Goal: Information Seeking & Learning: Check status

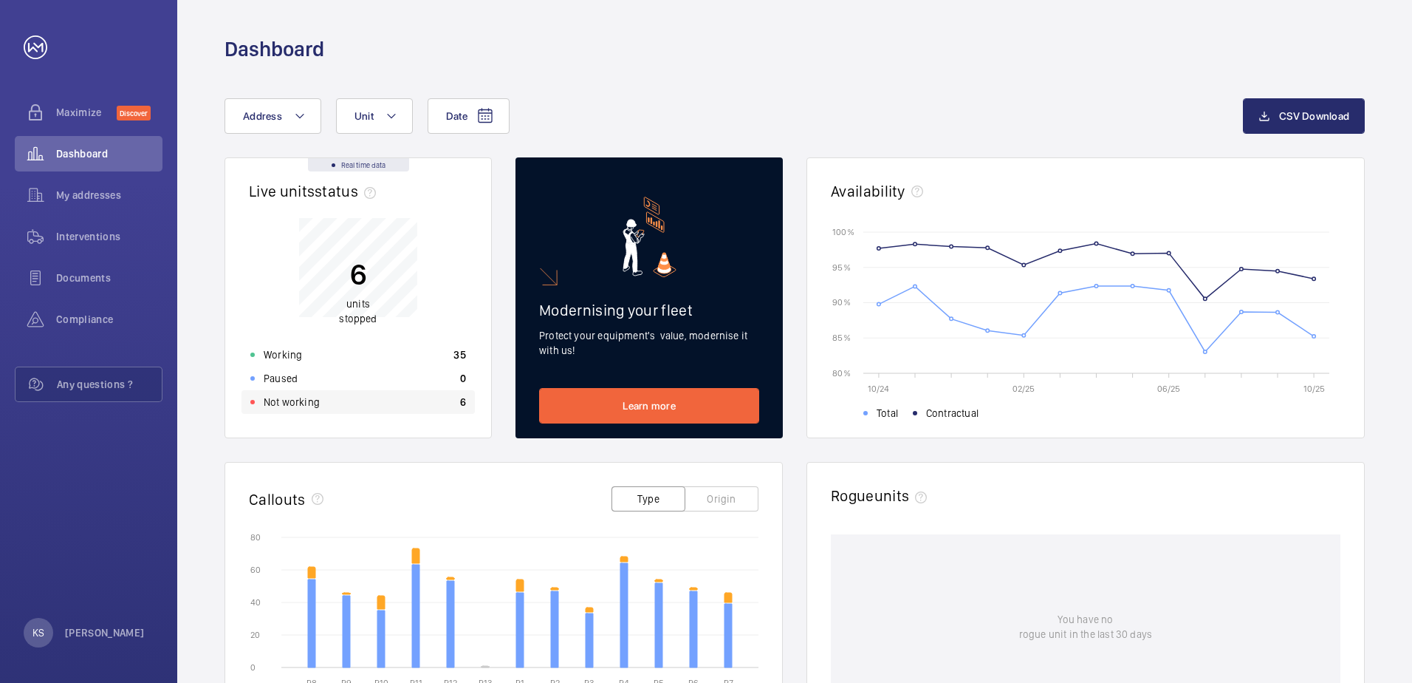
click at [298, 411] on div "Not working 6" at bounding box center [358, 402] width 233 height 24
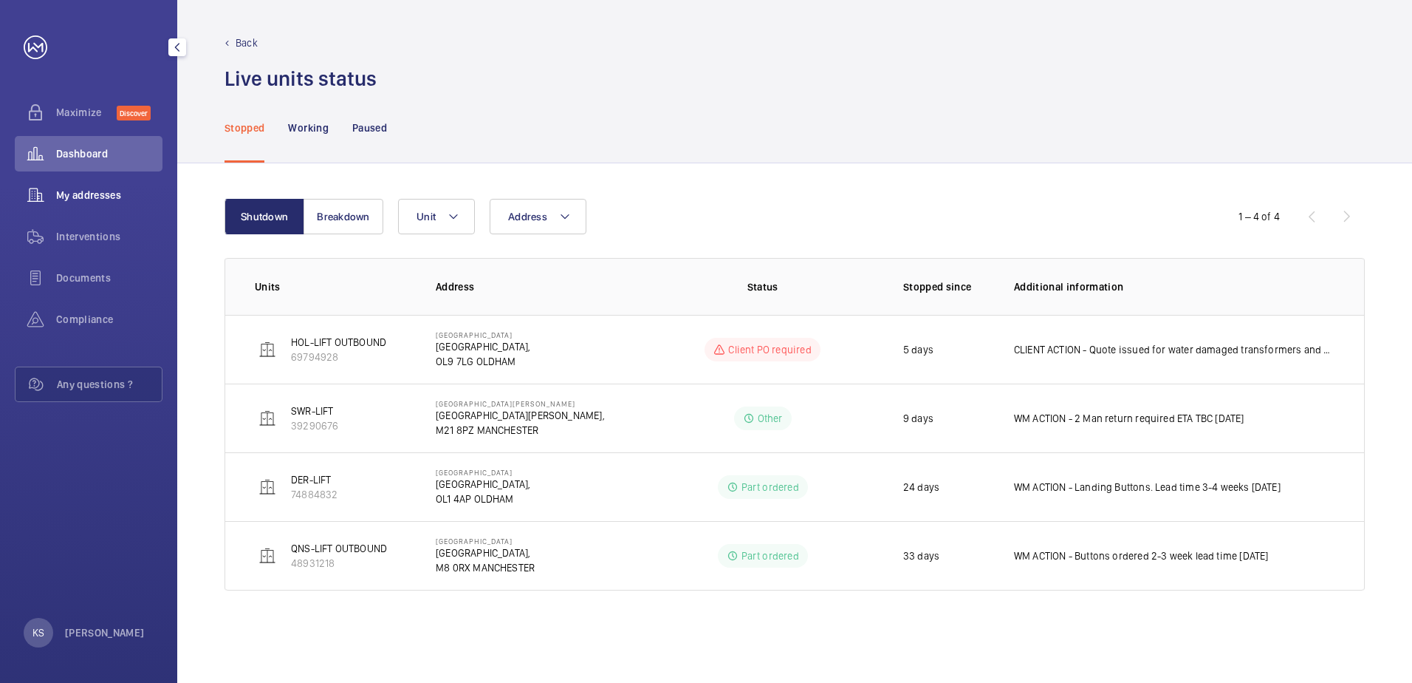
click at [78, 188] on span "My addresses" at bounding box center [109, 195] width 106 height 15
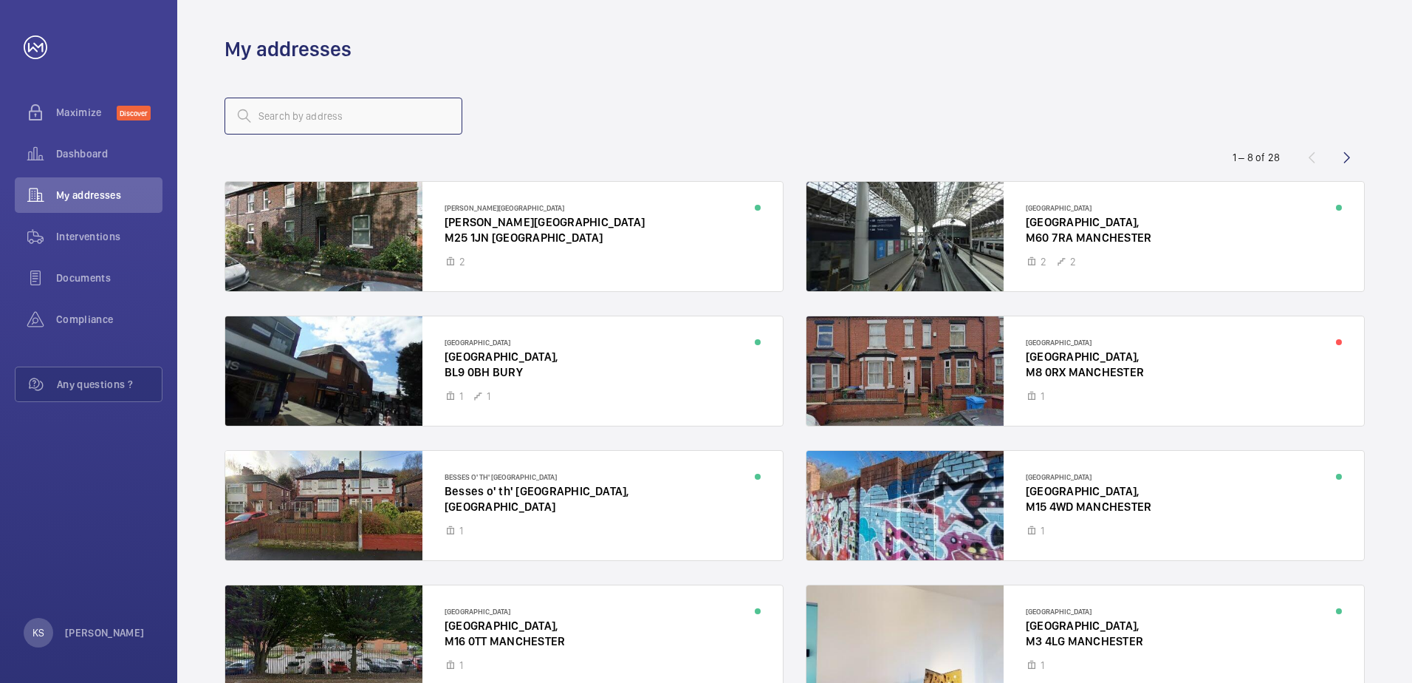
click at [332, 120] on input "text" at bounding box center [344, 116] width 238 height 37
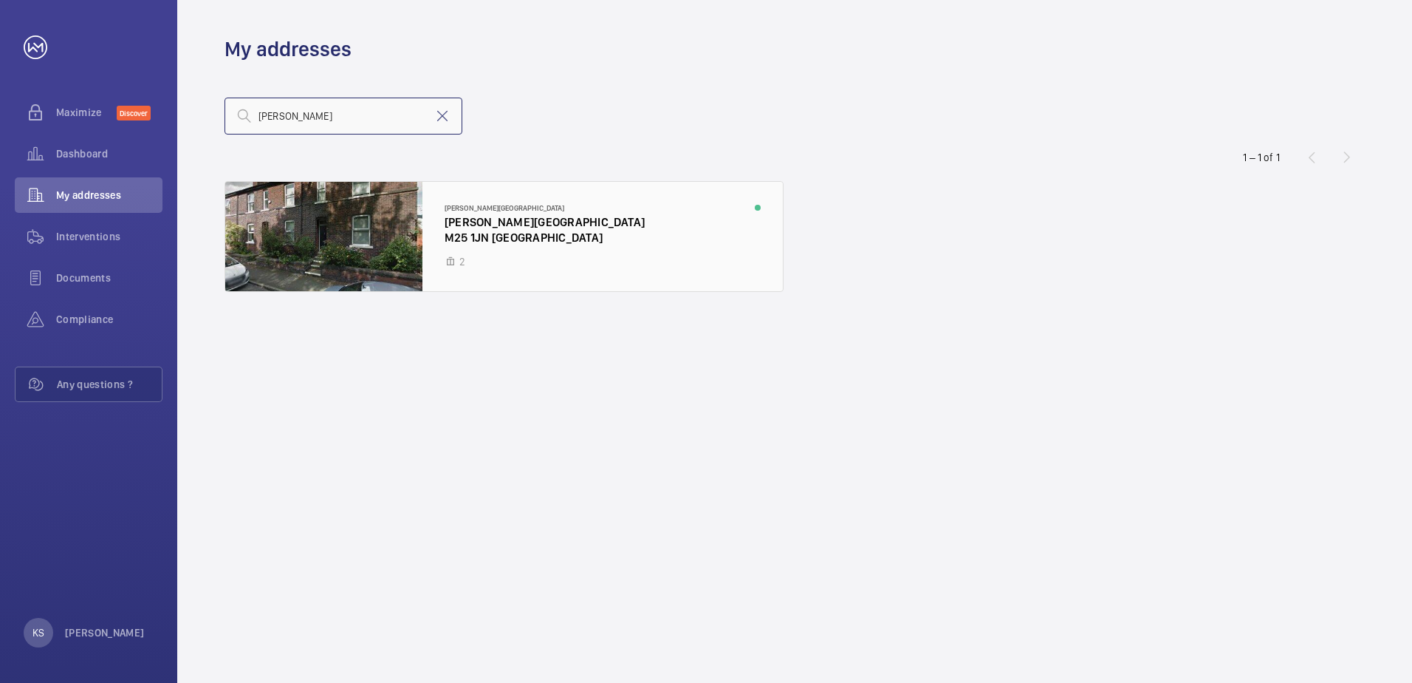
type input "[PERSON_NAME]"
click at [409, 261] on div at bounding box center [504, 236] width 558 height 109
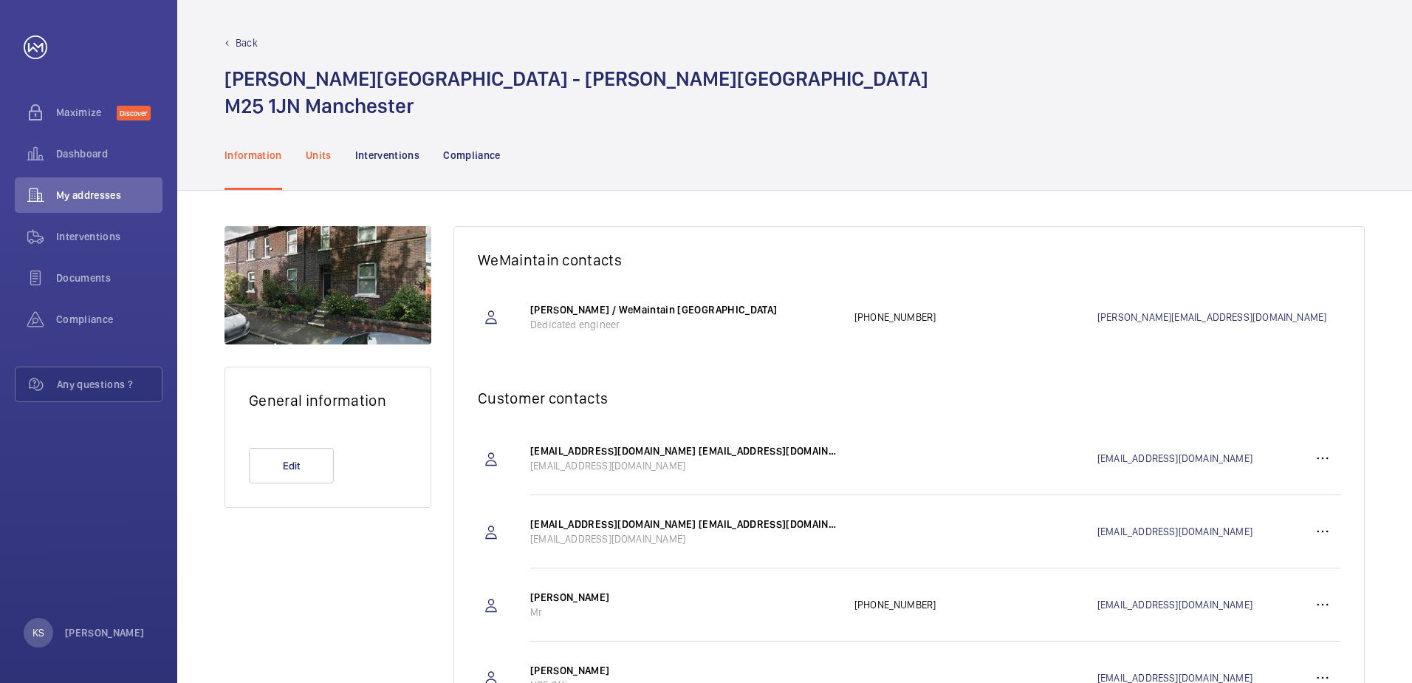
click at [328, 161] on p "Units" at bounding box center [319, 155] width 26 height 15
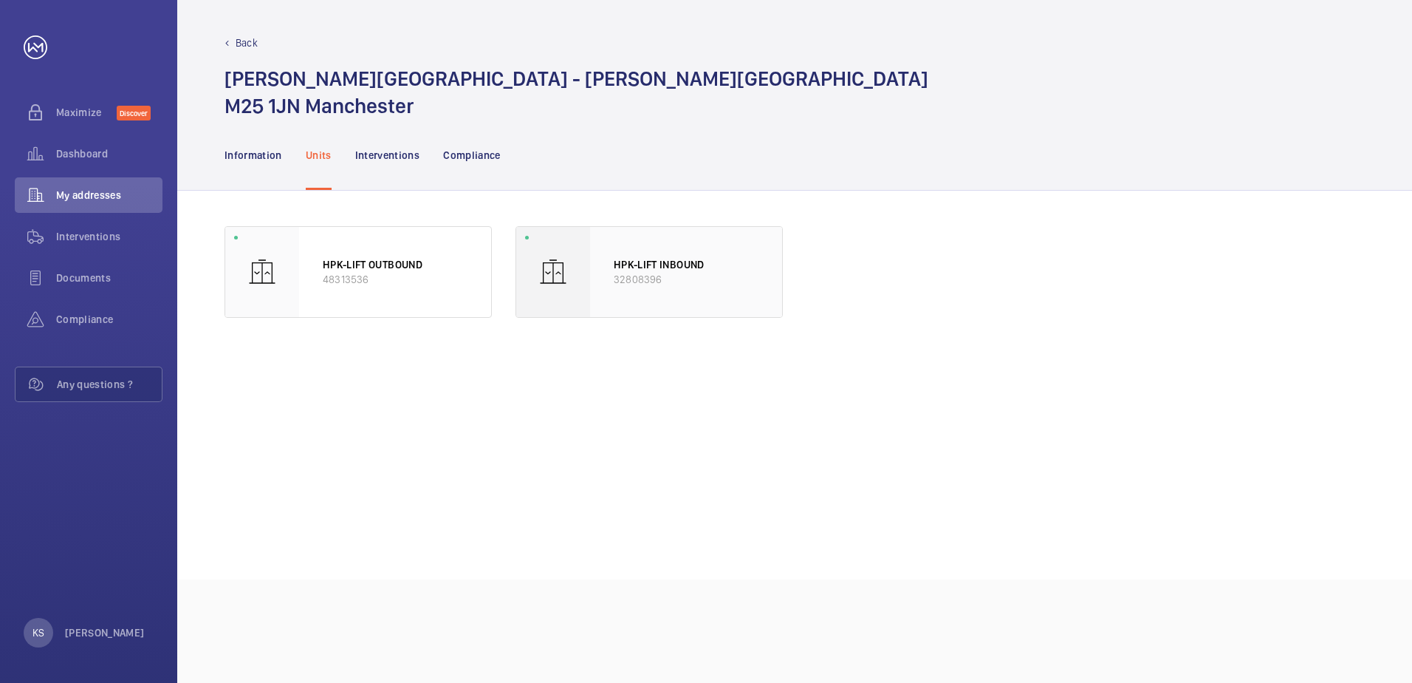
click at [612, 290] on div "HPK-LIFT INBOUND 32808396" at bounding box center [686, 272] width 192 height 90
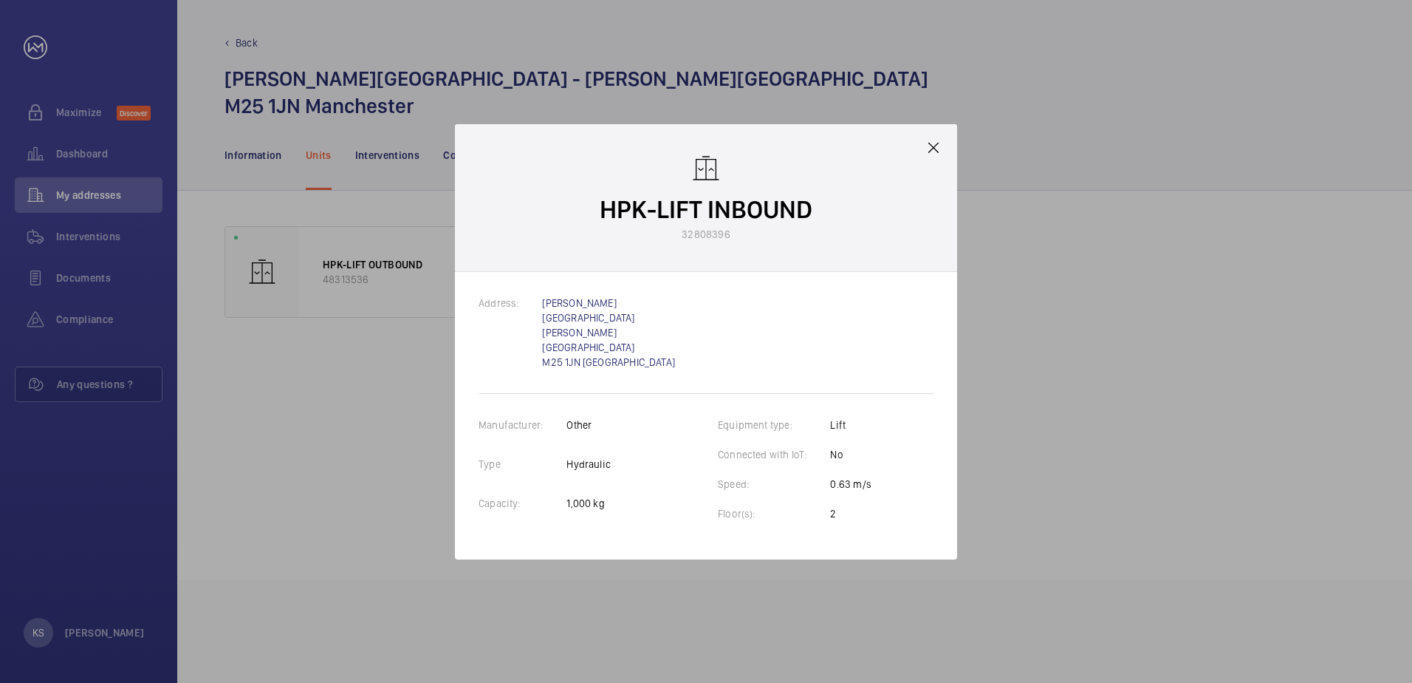
drag, startPoint x: 701, startPoint y: 255, endPoint x: 731, endPoint y: 258, distance: 30.4
click at [731, 258] on div "HPK-LIFT INBOUND 32808396" at bounding box center [706, 198] width 502 height 148
click at [1005, 261] on div at bounding box center [706, 341] width 1412 height 683
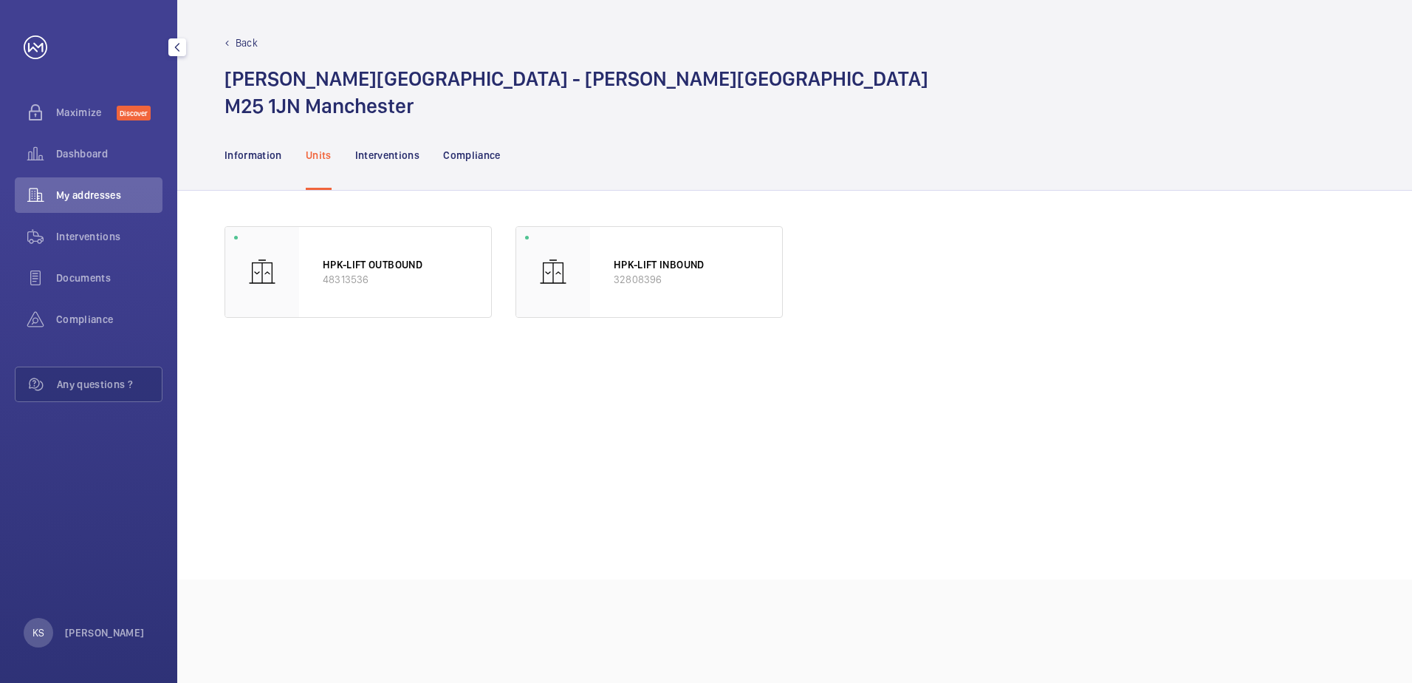
click at [84, 196] on span "My addresses" at bounding box center [109, 195] width 106 height 15
click at [101, 206] on div "My addresses" at bounding box center [89, 194] width 148 height 35
click at [111, 151] on span "Dashboard" at bounding box center [109, 153] width 106 height 15
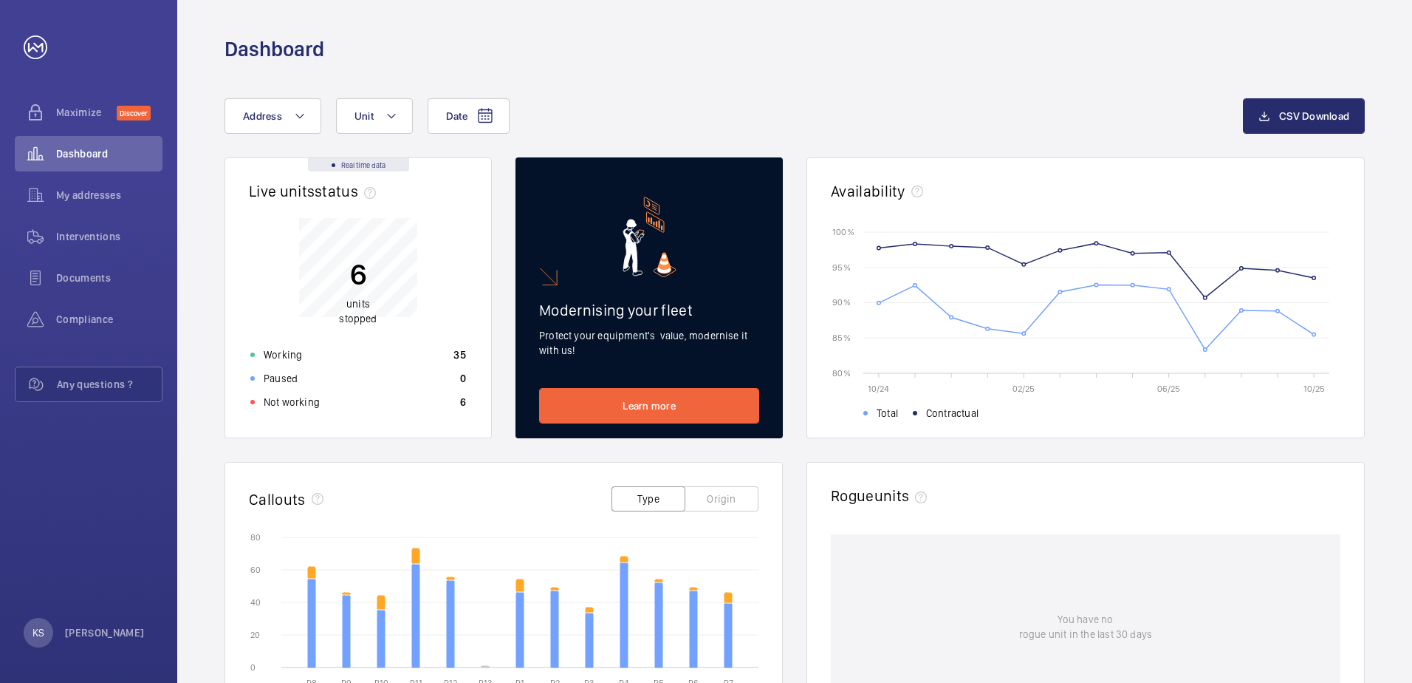
click at [322, 408] on div "Not working 6" at bounding box center [358, 402] width 233 height 24
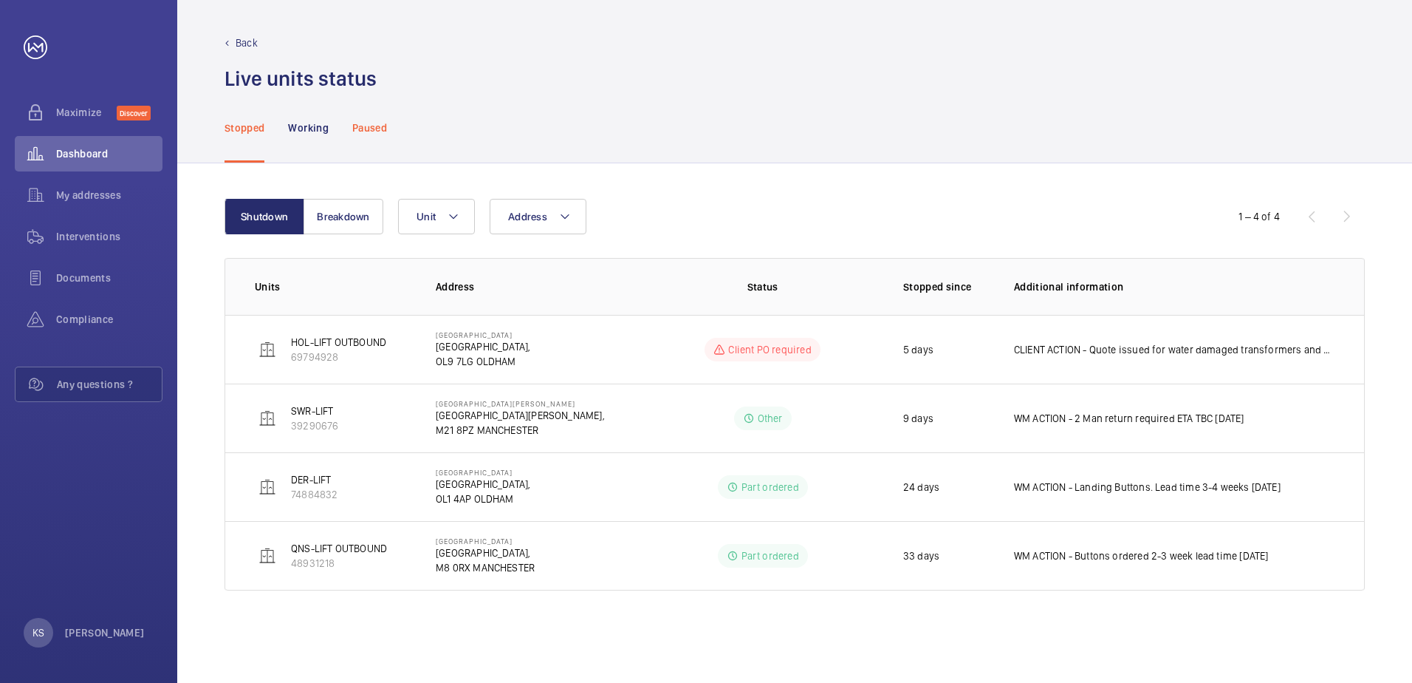
click at [364, 129] on p "Paused" at bounding box center [369, 127] width 35 height 15
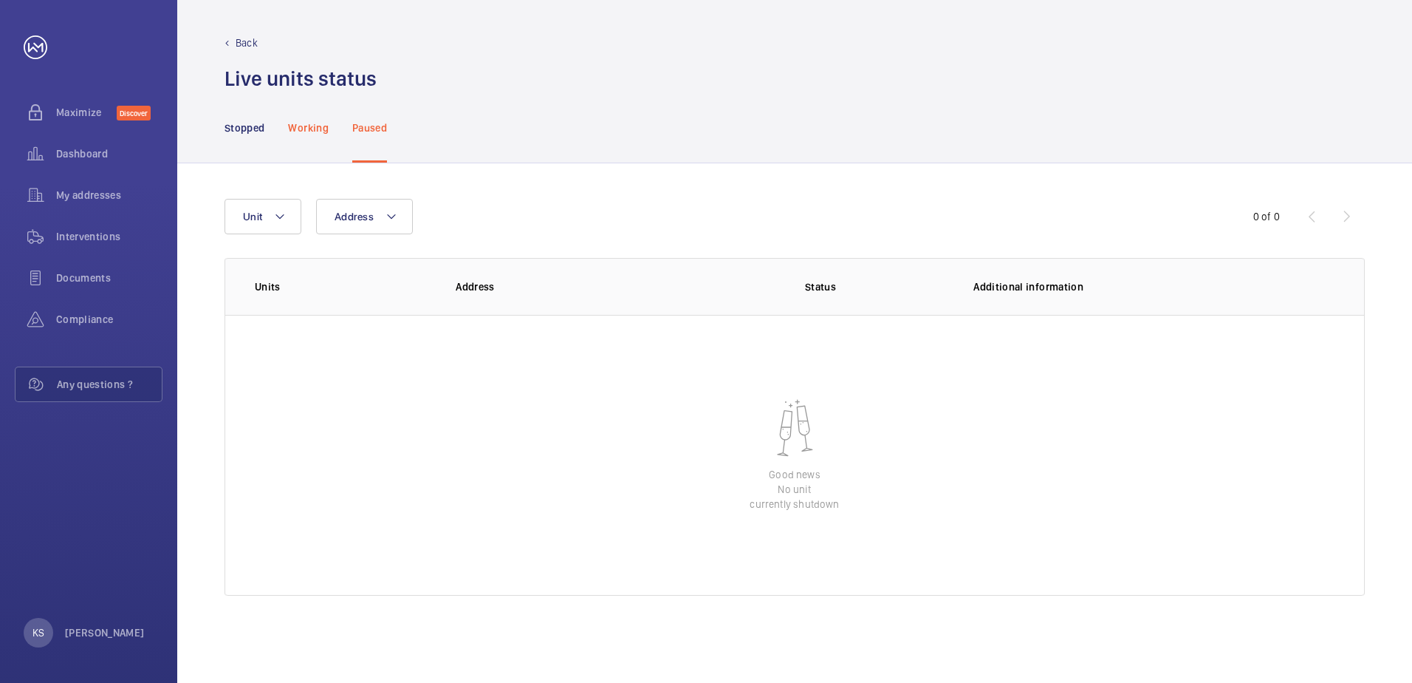
click at [302, 126] on p "Working" at bounding box center [308, 127] width 40 height 15
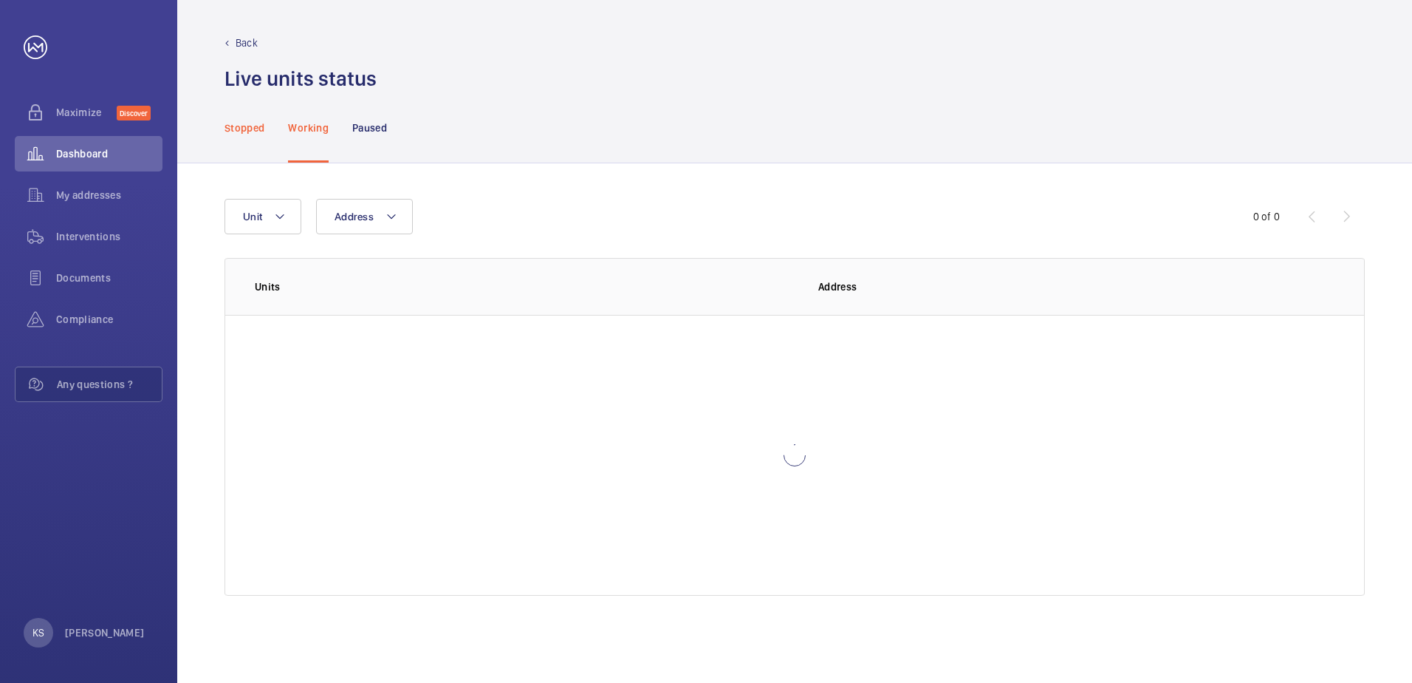
click at [258, 123] on p "Stopped" at bounding box center [245, 127] width 40 height 15
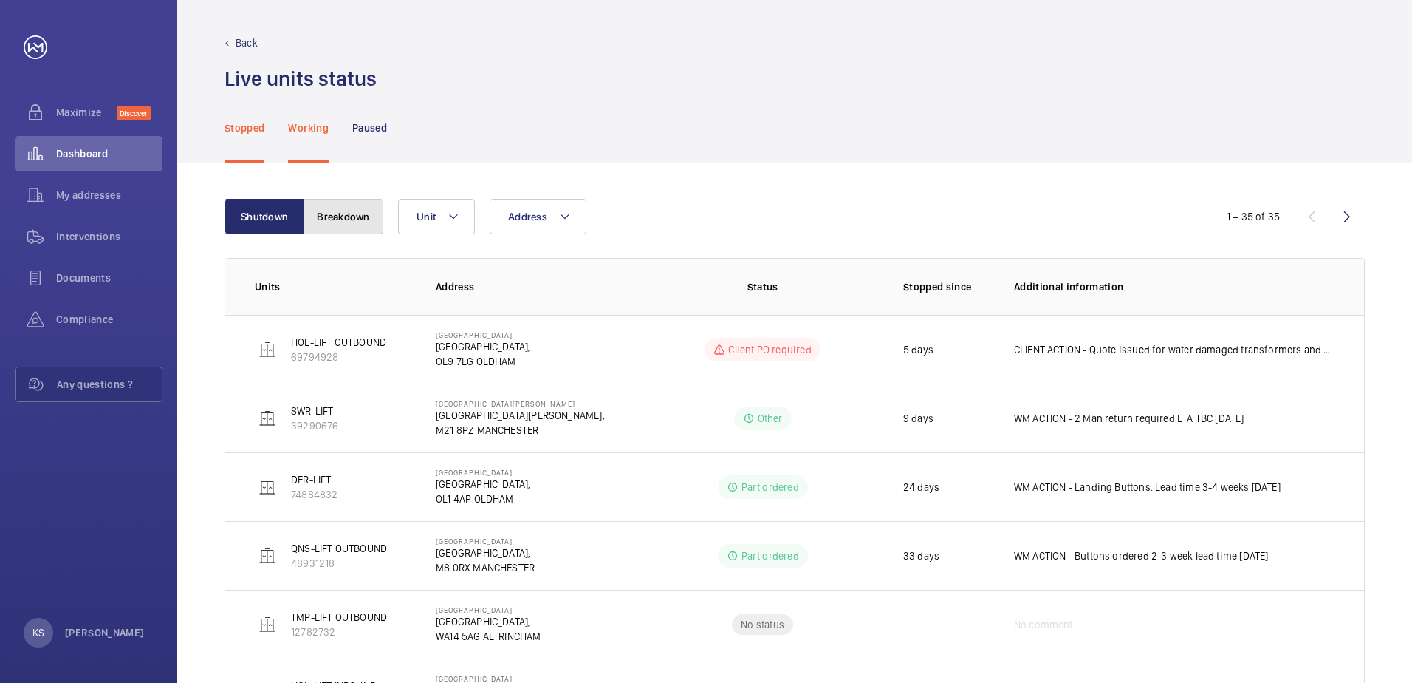
click at [363, 223] on button "Breakdown" at bounding box center [344, 216] width 80 height 35
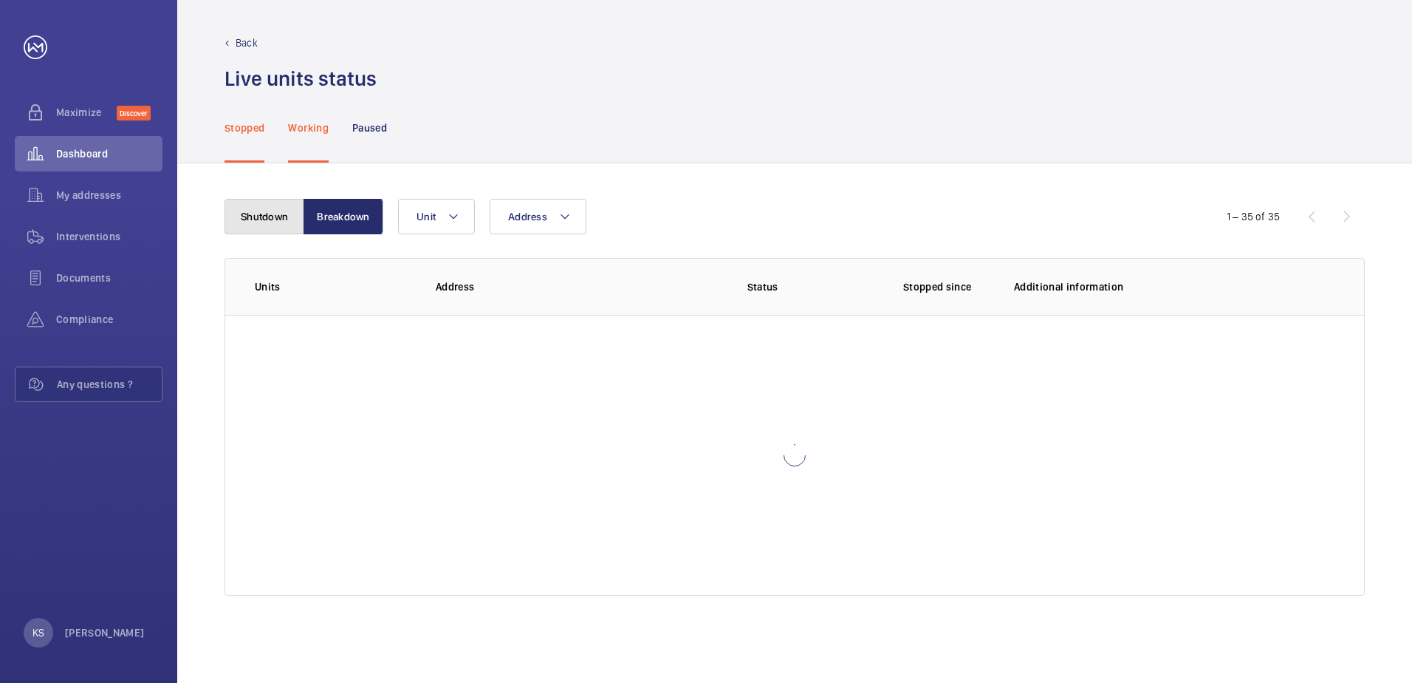
click at [280, 222] on button "Shutdown" at bounding box center [265, 216] width 80 height 35
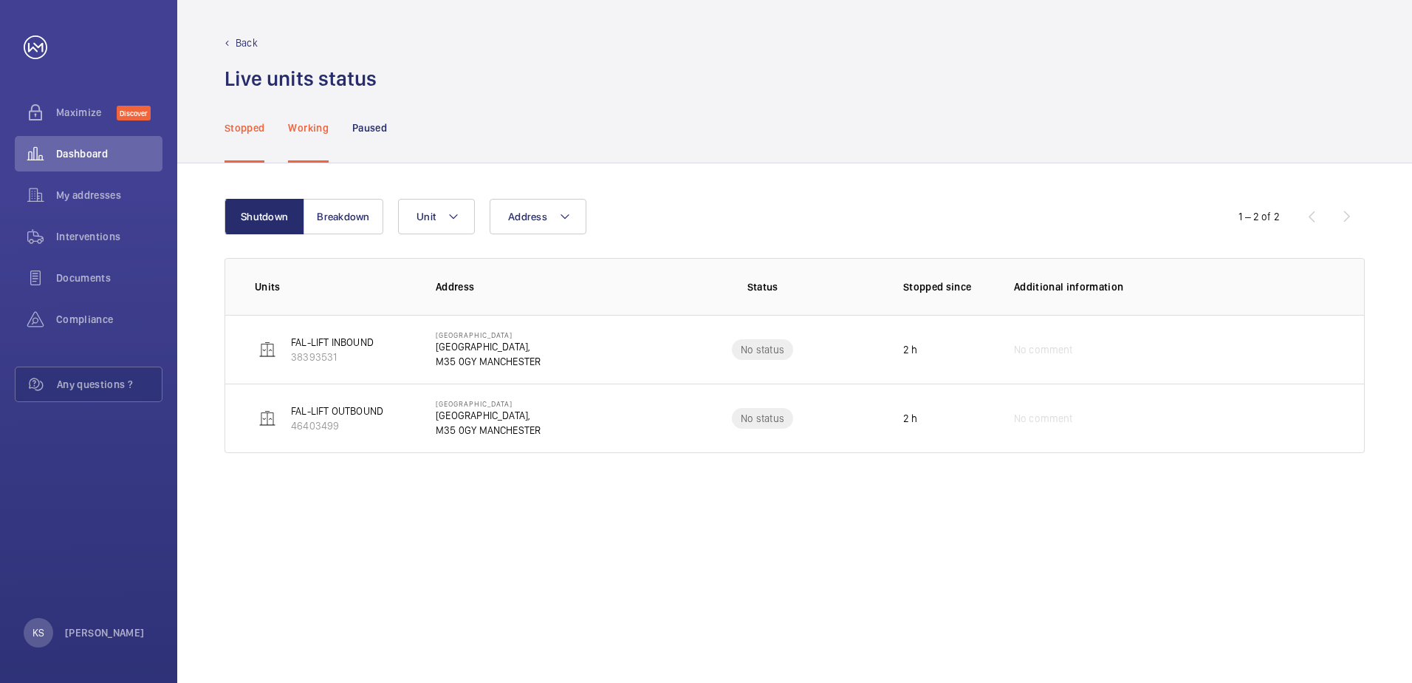
click at [993, 118] on div "Stopped Working Paused" at bounding box center [795, 127] width 1141 height 70
click at [308, 211] on button "Breakdown" at bounding box center [344, 216] width 80 height 35
click at [278, 204] on button "Shutdown" at bounding box center [265, 216] width 80 height 35
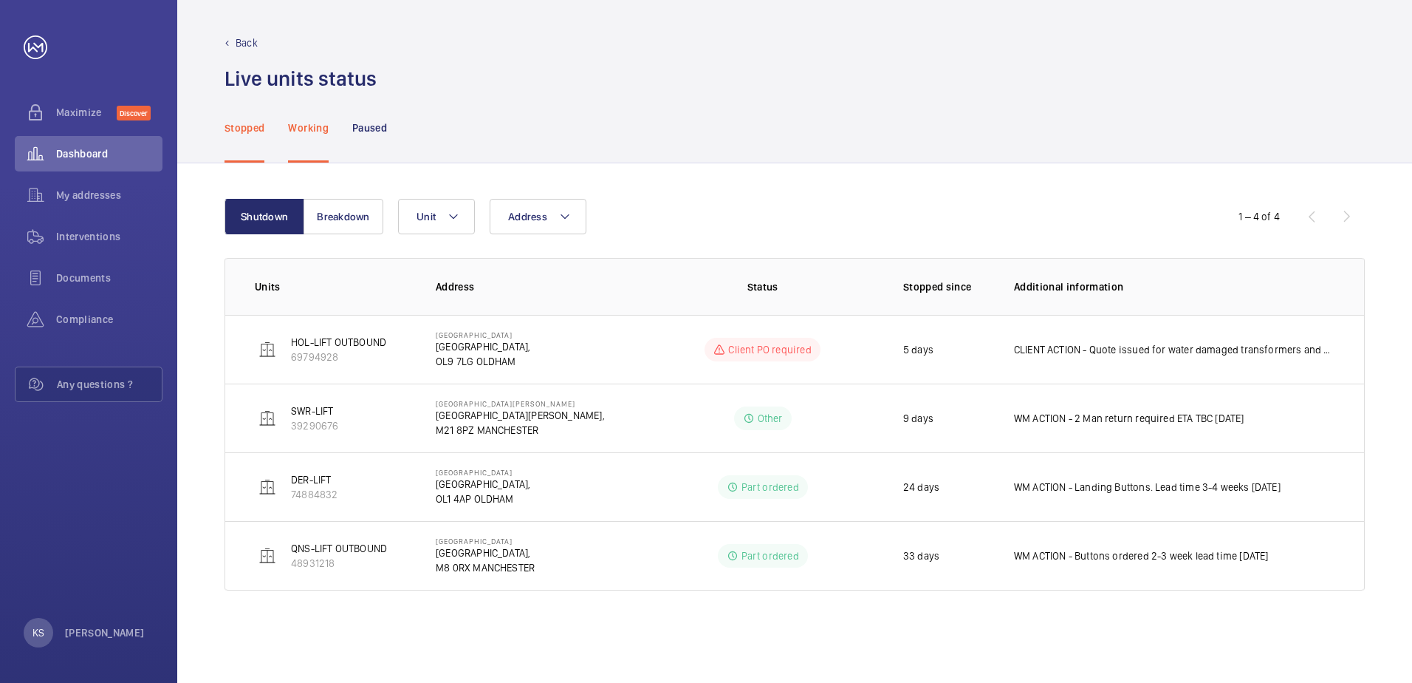
click at [657, 136] on div "Stopped Working Paused" at bounding box center [795, 127] width 1141 height 70
click at [107, 146] on span "Dashboard" at bounding box center [109, 153] width 106 height 15
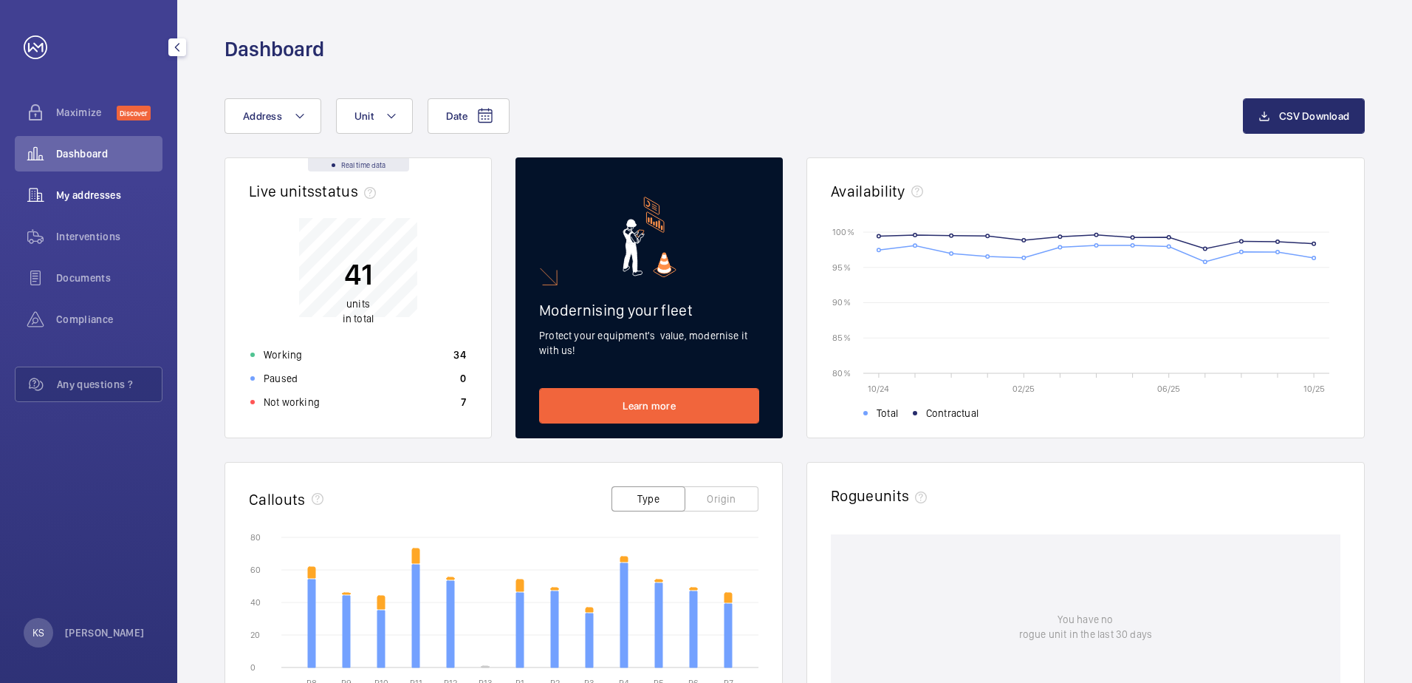
click at [103, 193] on span "My addresses" at bounding box center [109, 195] width 106 height 15
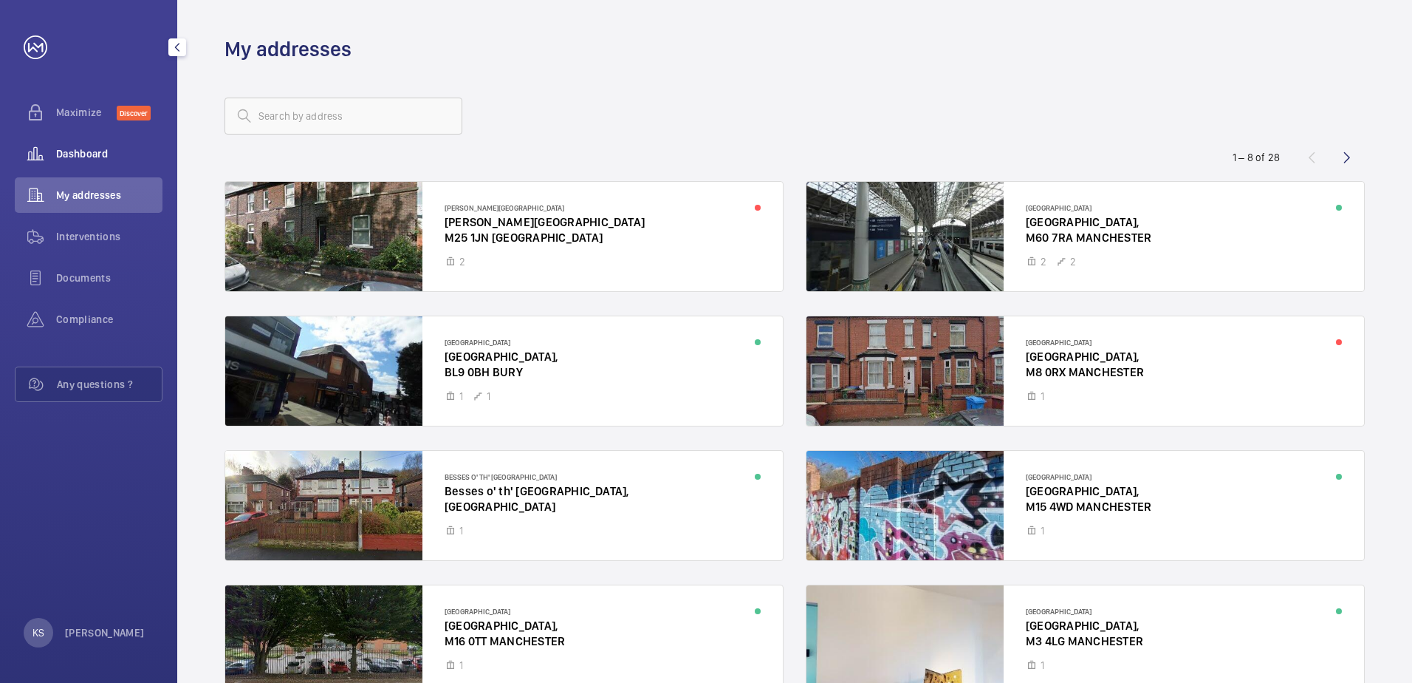
click at [92, 151] on span "Dashboard" at bounding box center [109, 153] width 106 height 15
